Goal: Information Seeking & Learning: Learn about a topic

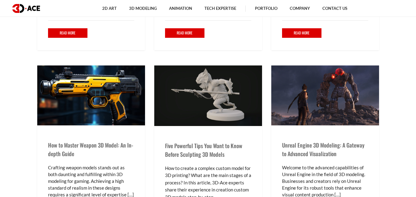
scroll to position [819, 0]
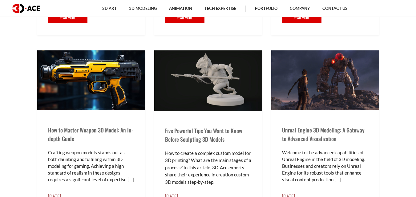
click at [252, 136] on div "Five Powerful Tips You Want to Know Before Sculpting 3D Models How to create a …" at bounding box center [208, 175] width 108 height 129
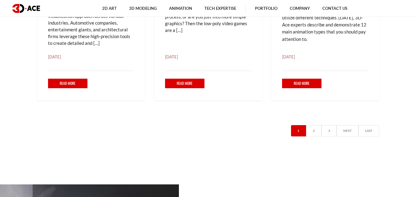
scroll to position [1177, 0]
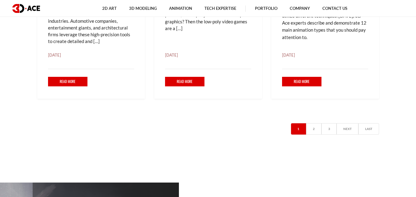
click at [311, 131] on link "2" at bounding box center [313, 129] width 15 height 11
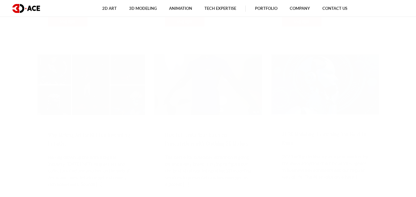
scroll to position [462, 0]
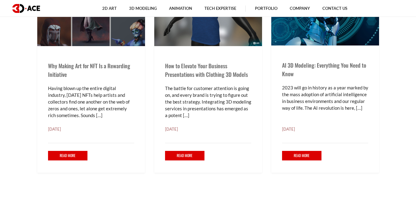
click at [378, 166] on div "AI 3D Modeling: Everything You Need to Know 2023 will go in history as a year m…" at bounding box center [325, 110] width 108 height 128
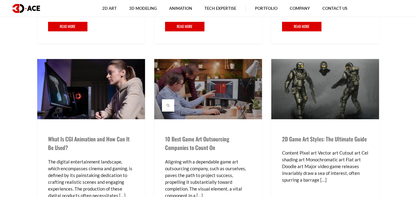
scroll to position [832, 0]
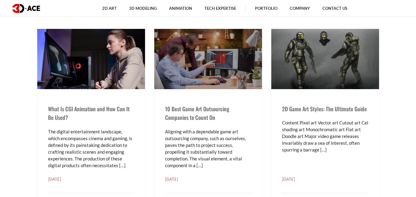
click at [342, 153] on p "Content Pixel art Vector art Cutout art Cel shading art Monochromatic art Flat …" at bounding box center [325, 137] width 86 height 34
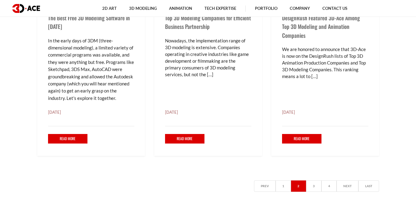
scroll to position [1201, 0]
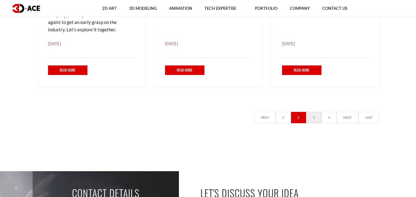
click at [319, 117] on link "3" at bounding box center [313, 117] width 15 height 11
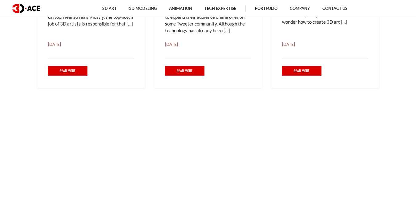
scroll to position [370, 0]
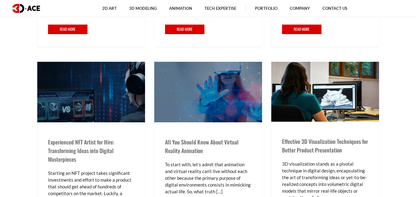
click at [380, 160] on div "Effective 3D Visualization Techniques for Better Product Presentation 3D visual…" at bounding box center [325, 168] width 117 height 212
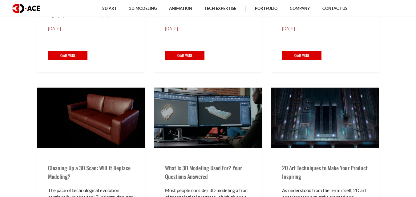
scroll to position [647, 0]
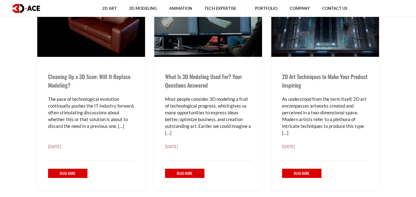
click at [244, 161] on div "Read More" at bounding box center [208, 170] width 86 height 18
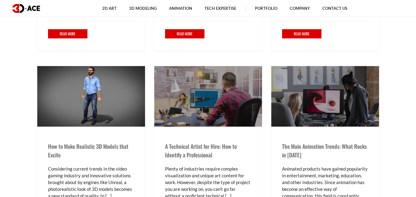
scroll to position [832, 0]
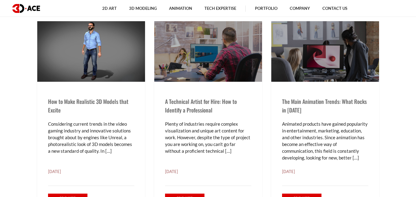
click at [270, 143] on div "The Main Animation Trends: What Rocks in 2024 Animated products have gained pop…" at bounding box center [325, 126] width 117 height 210
click at [374, 136] on div "The Main Animation Trends: What Rocks in 2024 Animated products have gained pop…" at bounding box center [325, 149] width 108 height 134
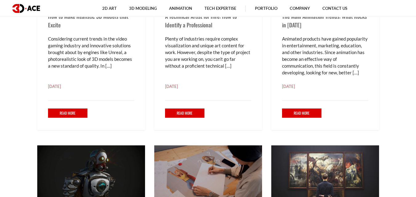
scroll to position [863, 0]
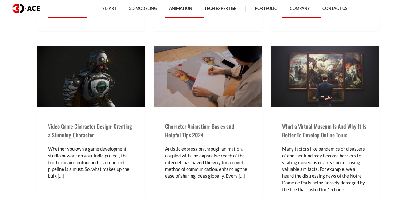
scroll to position [1201, 0]
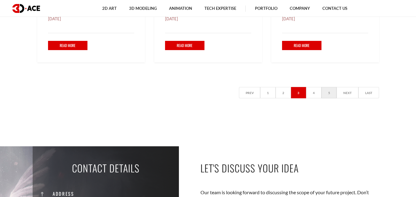
click at [331, 96] on link "5" at bounding box center [329, 92] width 15 height 11
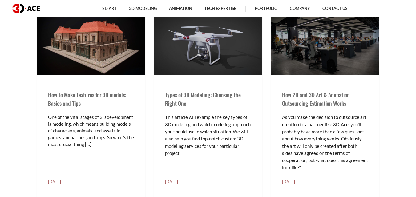
scroll to position [493, 0]
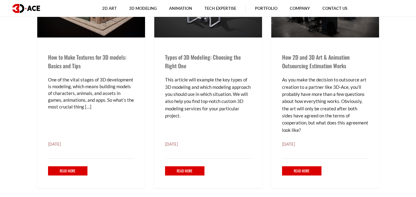
click at [227, 159] on div "Read More" at bounding box center [208, 168] width 86 height 18
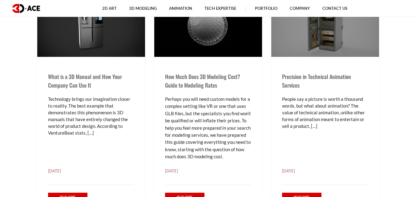
scroll to position [1171, 0]
